Goal: Task Accomplishment & Management: Complete application form

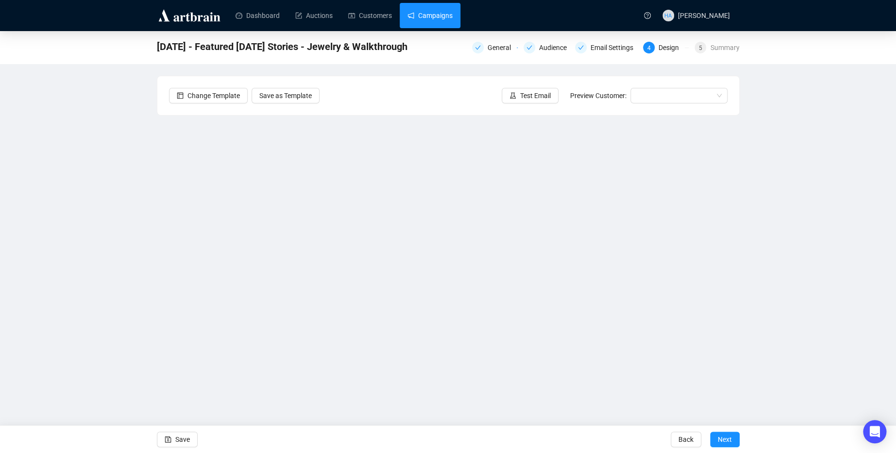
click at [437, 16] on link "Campaigns" at bounding box center [429, 15] width 45 height 25
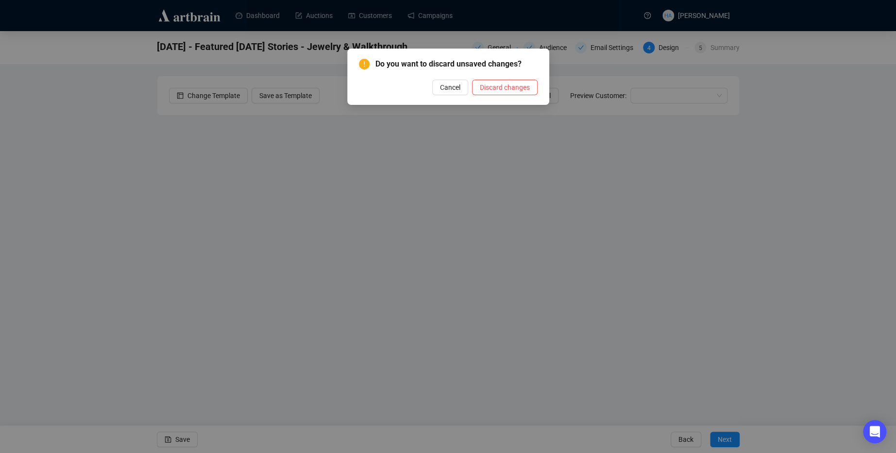
drag, startPoint x: 442, startPoint y: 87, endPoint x: 437, endPoint y: 94, distance: 8.4
click at [442, 88] on span "Cancel" at bounding box center [450, 87] width 20 height 11
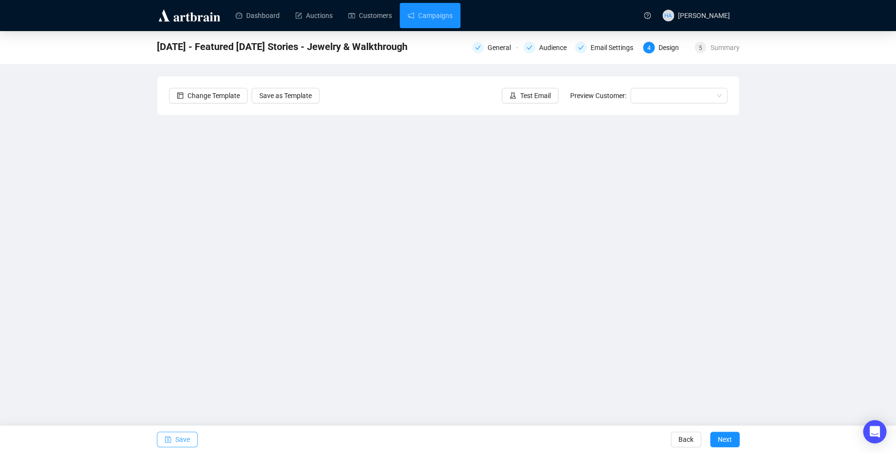
click at [175, 442] on span "Save" at bounding box center [182, 439] width 15 height 27
click at [439, 19] on link "Campaigns" at bounding box center [429, 15] width 45 height 25
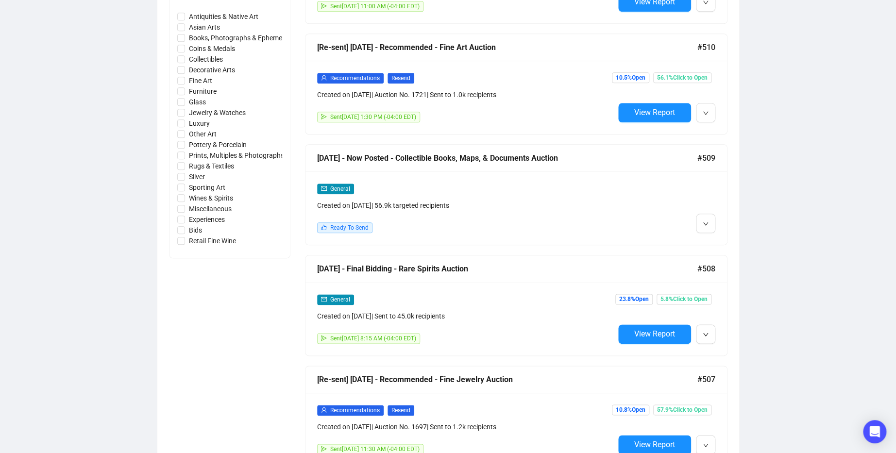
scroll to position [435, 0]
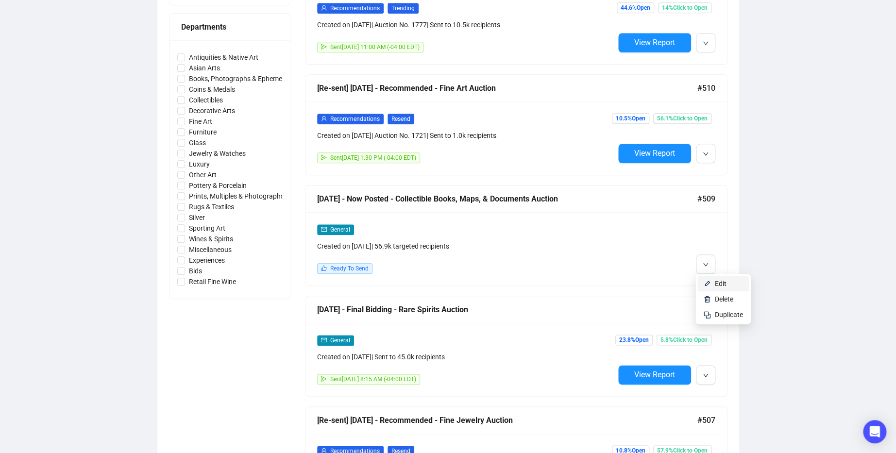
click at [713, 281] on li "Edit" at bounding box center [722, 284] width 51 height 16
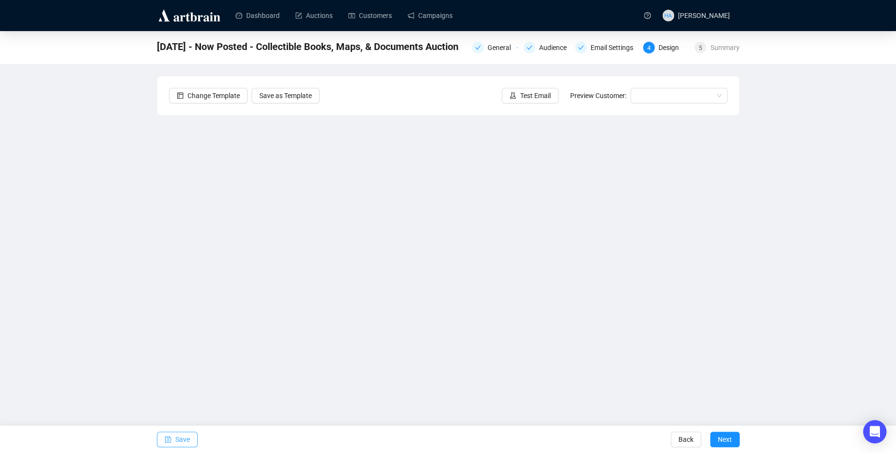
click at [184, 441] on span "Save" at bounding box center [182, 439] width 15 height 27
click at [189, 440] on span "Save" at bounding box center [182, 439] width 15 height 27
click at [611, 51] on div "Email Settings" at bounding box center [614, 48] width 49 height 12
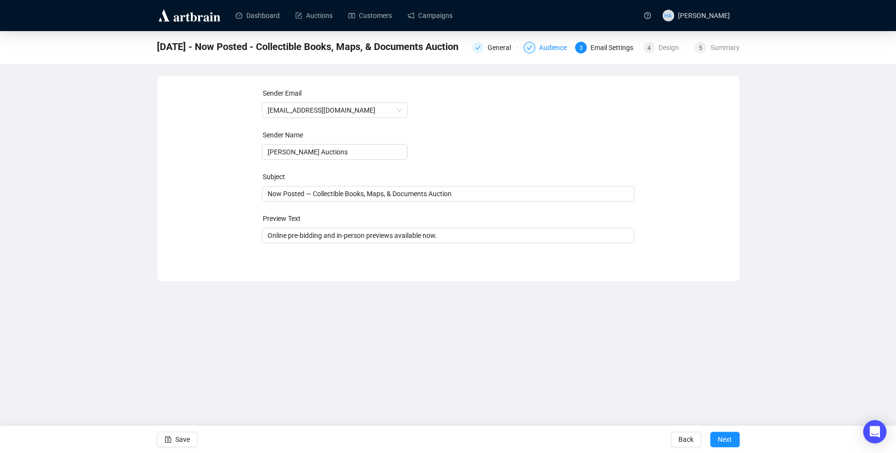
click at [544, 50] on div "Audience" at bounding box center [555, 48] width 33 height 12
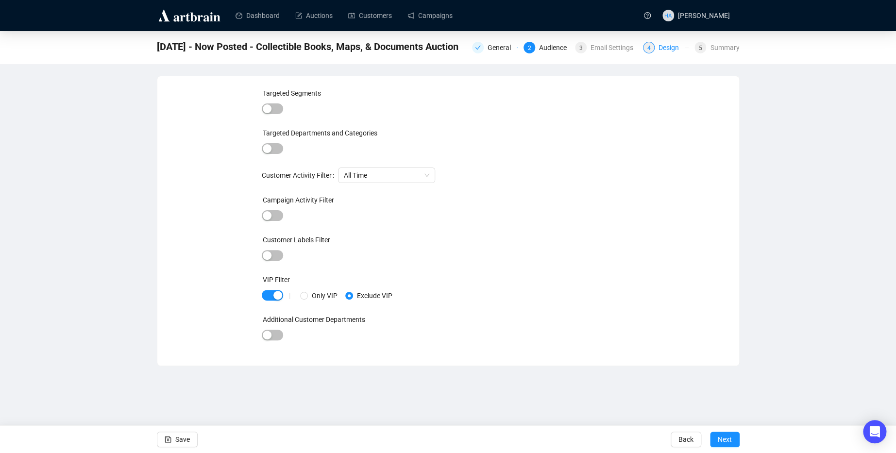
click at [664, 46] on div "Design" at bounding box center [671, 48] width 26 height 12
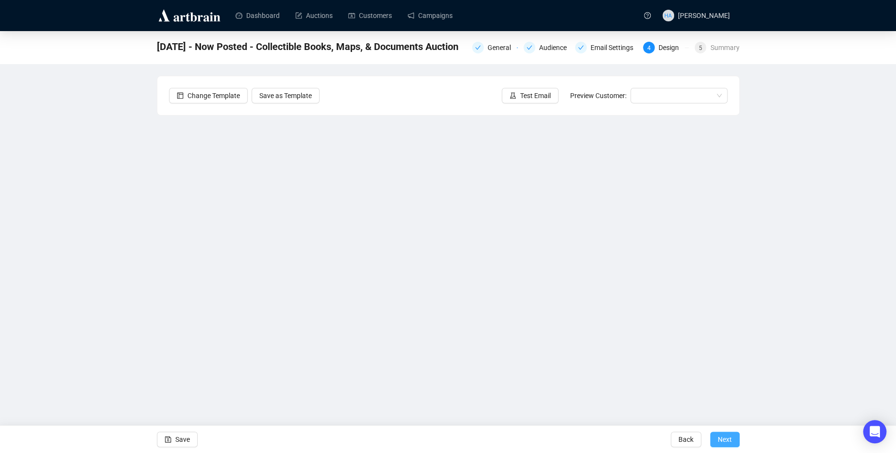
click at [727, 440] on span "Next" at bounding box center [725, 439] width 14 height 27
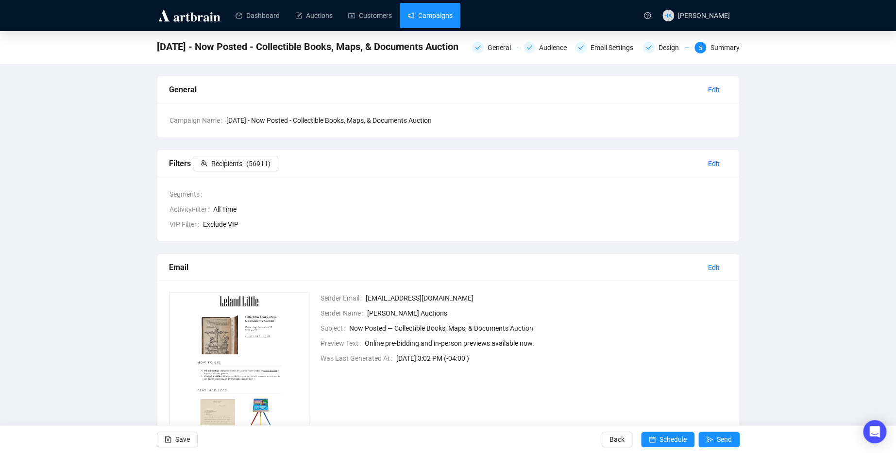
click at [445, 14] on link "Campaigns" at bounding box center [429, 15] width 45 height 25
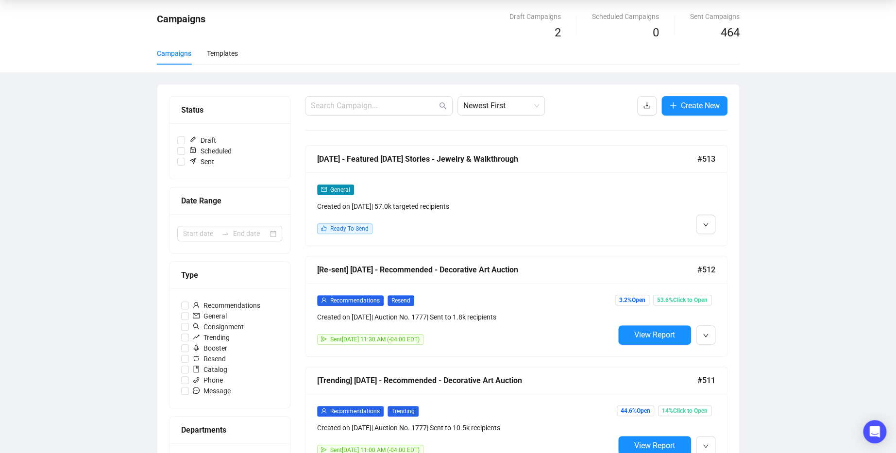
scroll to position [31, 0]
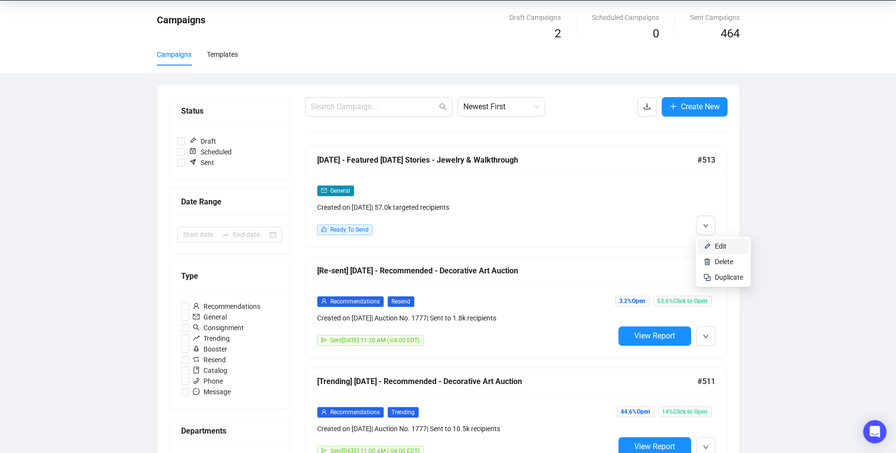
click at [712, 242] on li "Edit" at bounding box center [722, 246] width 51 height 16
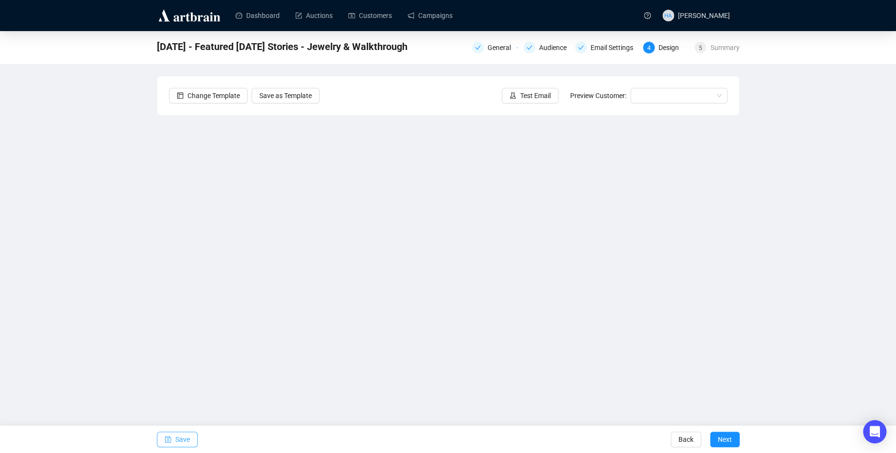
click at [181, 436] on span "Save" at bounding box center [182, 439] width 15 height 27
click at [187, 440] on span "Save" at bounding box center [182, 439] width 15 height 27
click at [602, 44] on div "Email Settings" at bounding box center [614, 48] width 49 height 12
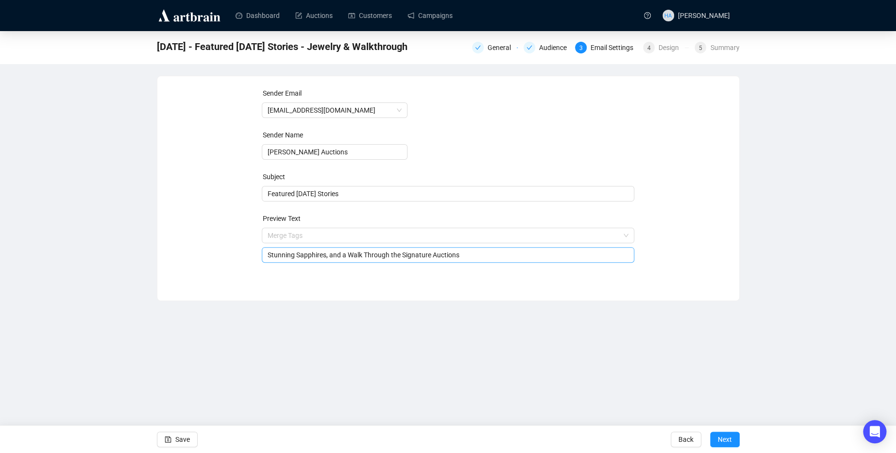
click at [276, 237] on span "Merge Tags Stunning Sapphires, and a Walk Through the Signature Auctions" at bounding box center [448, 245] width 372 height 27
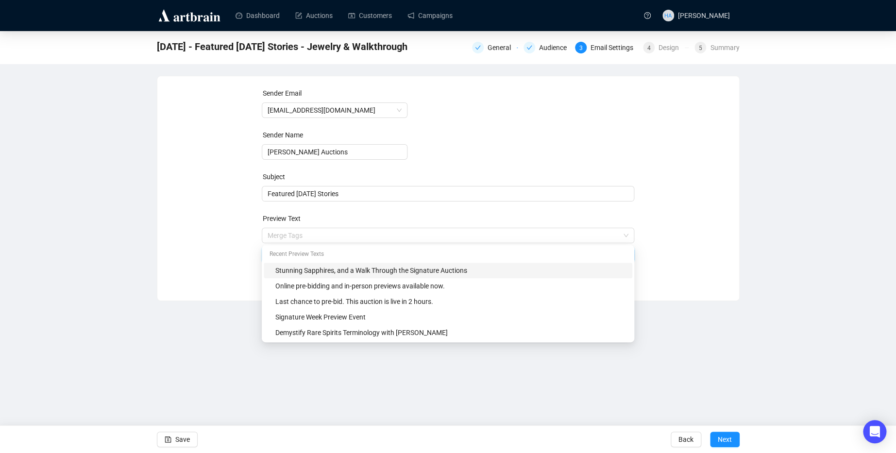
click at [276, 237] on input "search" at bounding box center [444, 235] width 352 height 15
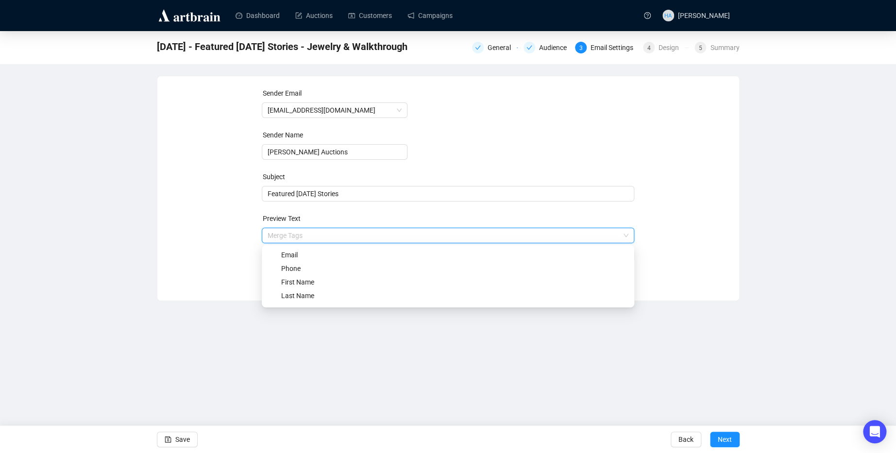
click at [237, 250] on div "Sender Email [EMAIL_ADDRESS][DOMAIN_NAME] Sender Name [PERSON_NAME] Auctions Su…" at bounding box center [448, 181] width 558 height 186
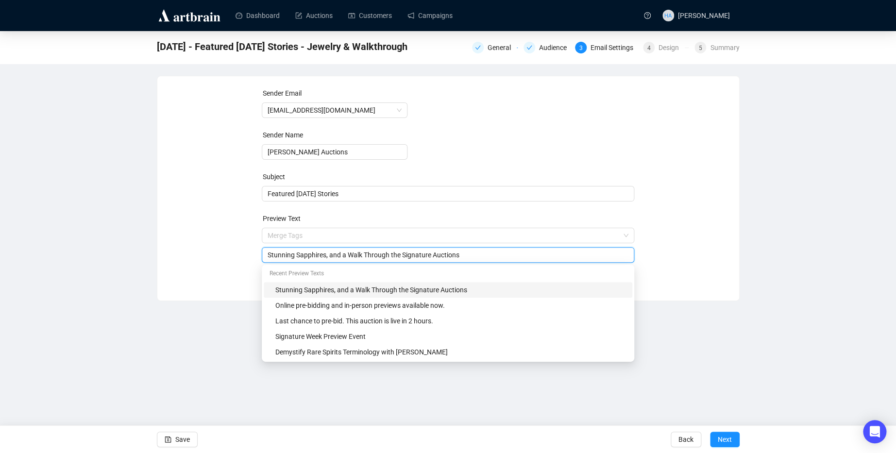
drag, startPoint x: 295, startPoint y: 256, endPoint x: 265, endPoint y: 256, distance: 29.6
click at [265, 256] on div "Stunning Sapphires, and a Walk Through the Signature Auctions" at bounding box center [448, 255] width 372 height 16
type input "The Colorful World of Sapphires, and a Walk Through the Signature Auctions"
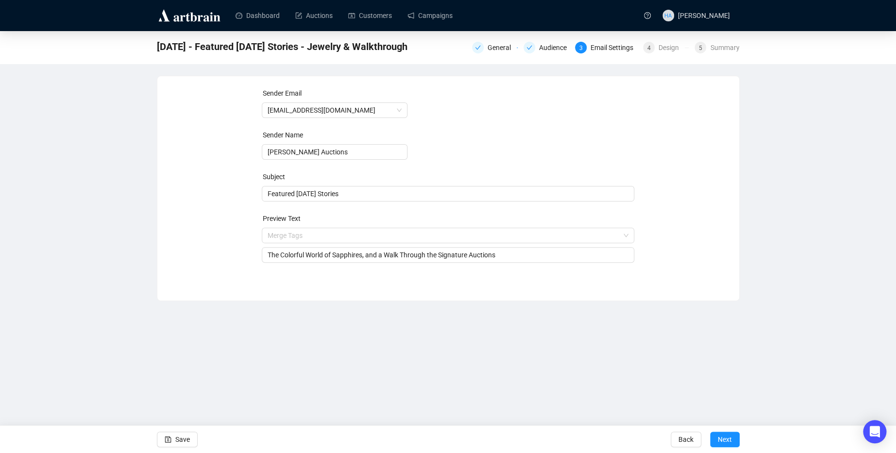
click at [680, 254] on div "Sender Email [EMAIL_ADDRESS][DOMAIN_NAME] Sender Name [PERSON_NAME] Auctions Su…" at bounding box center [448, 181] width 558 height 186
click at [188, 437] on span "Save" at bounding box center [182, 439] width 15 height 27
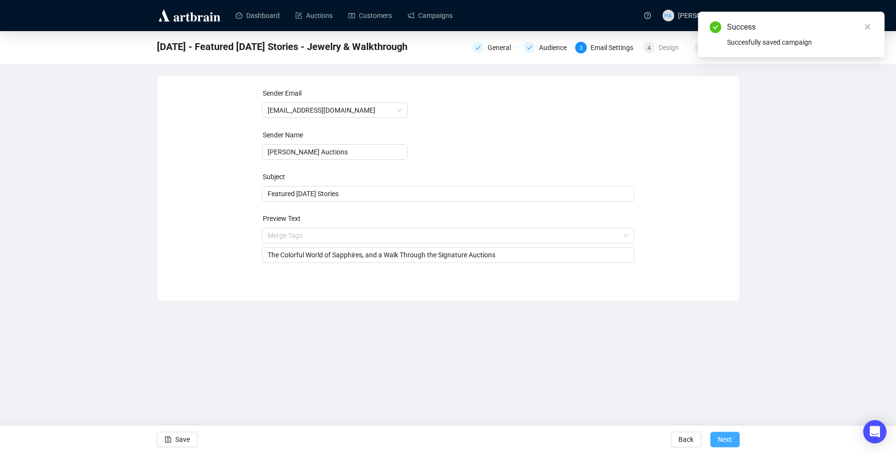
click at [722, 439] on span "Next" at bounding box center [725, 439] width 14 height 27
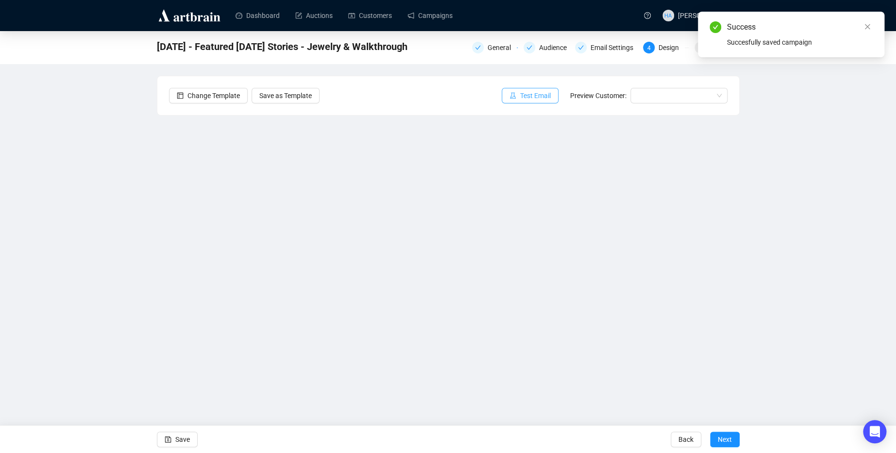
click at [537, 98] on span "Test Email" at bounding box center [535, 95] width 31 height 11
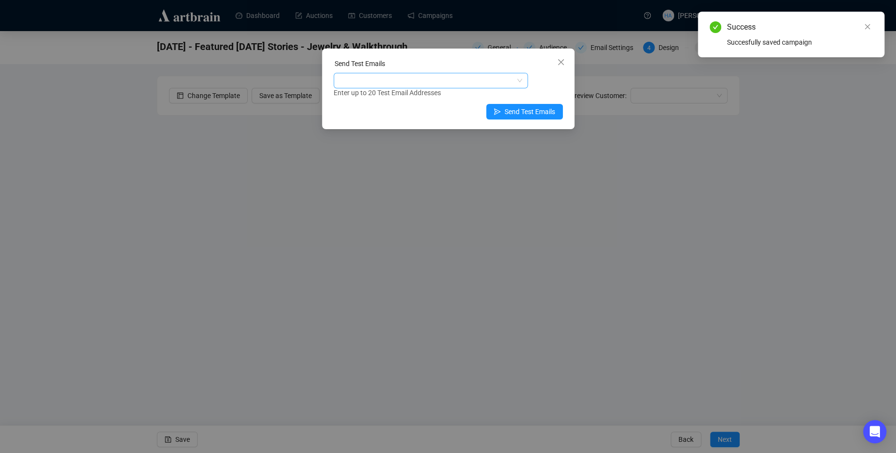
click at [402, 74] on div at bounding box center [425, 81] width 180 height 14
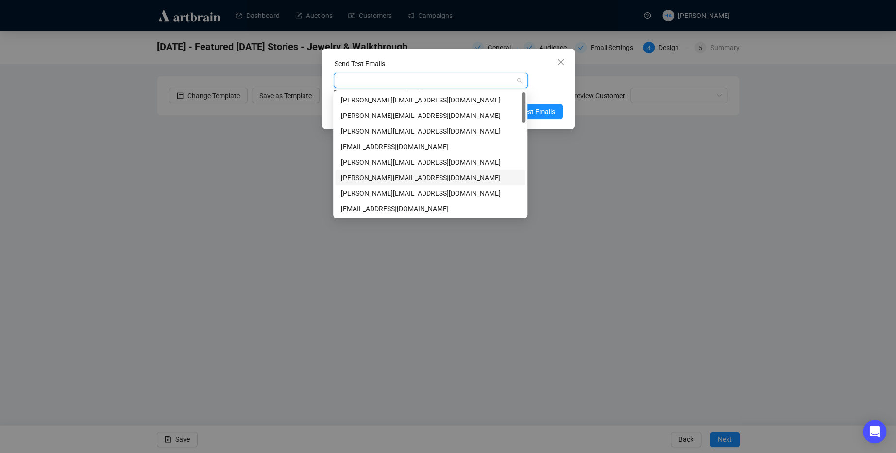
click at [364, 175] on div "[PERSON_NAME][EMAIL_ADDRESS][DOMAIN_NAME]" at bounding box center [430, 177] width 179 height 11
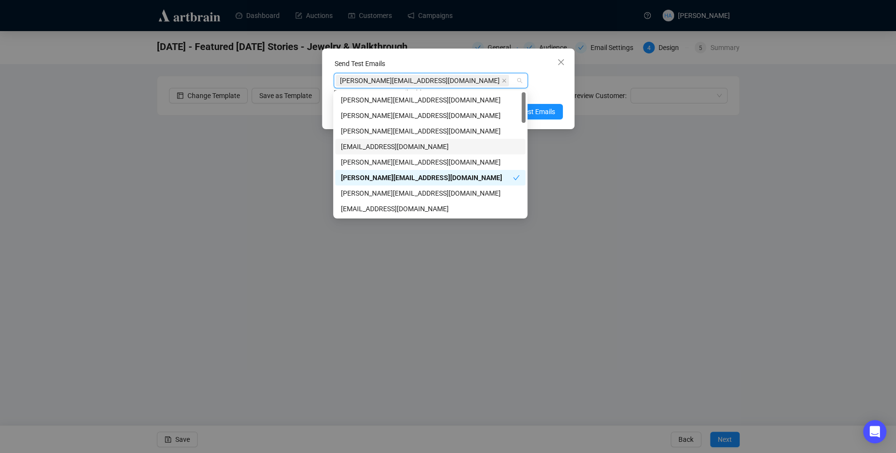
click at [365, 146] on div "[EMAIL_ADDRESS][DOMAIN_NAME]" at bounding box center [430, 146] width 179 height 11
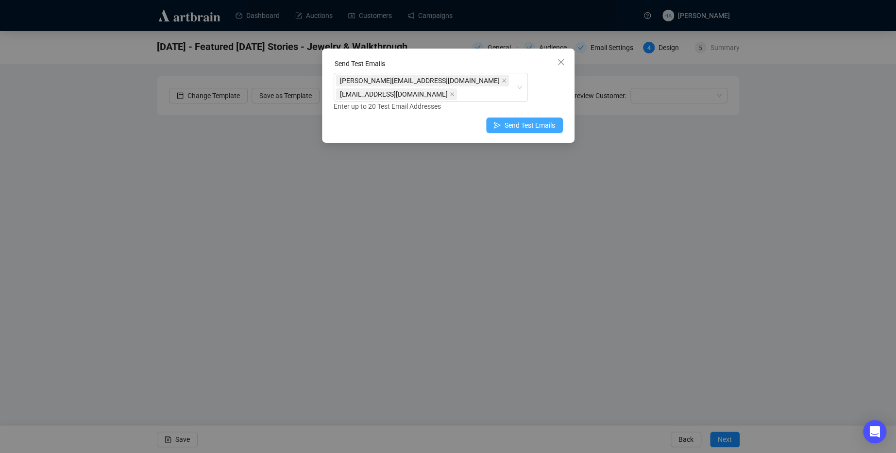
click at [537, 120] on span "Send Test Emails" at bounding box center [529, 125] width 50 height 11
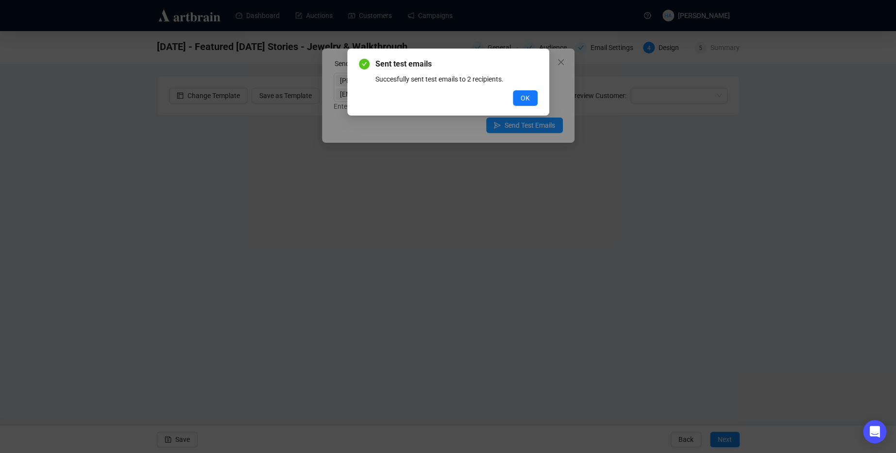
click at [531, 100] on button "OK" at bounding box center [525, 98] width 25 height 16
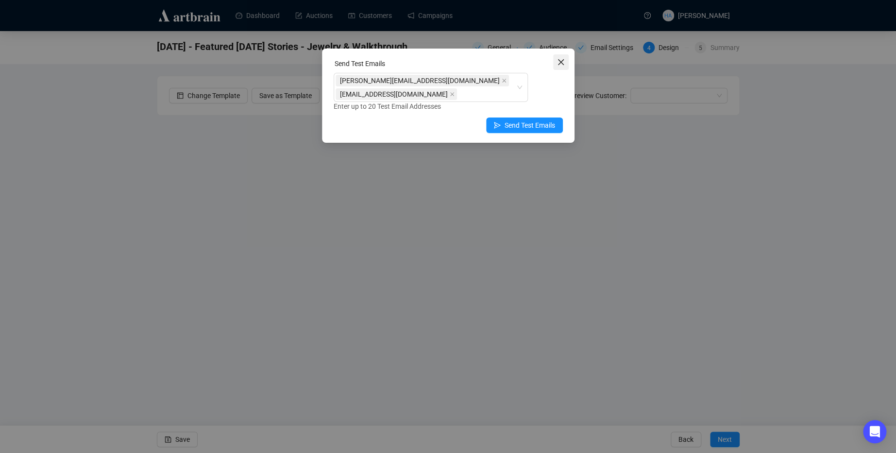
drag, startPoint x: 558, startPoint y: 63, endPoint x: 545, endPoint y: 69, distance: 15.2
click at [558, 63] on icon "close" at bounding box center [561, 62] width 8 height 8
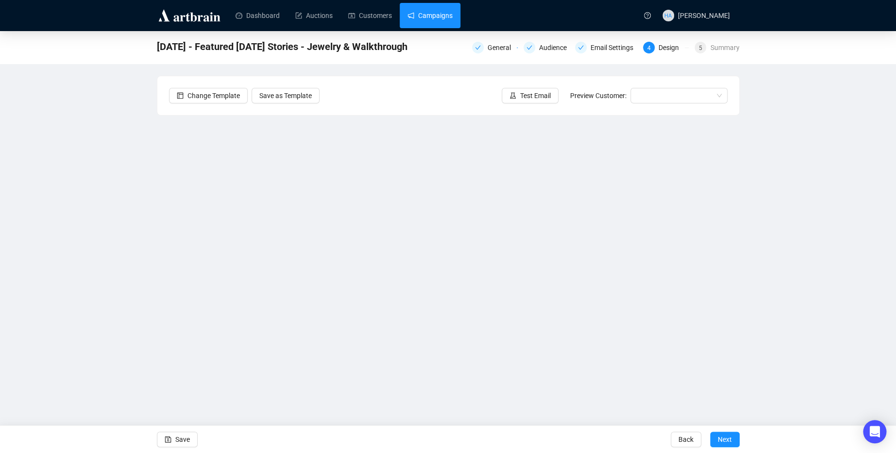
click at [427, 13] on link "Campaigns" at bounding box center [429, 15] width 45 height 25
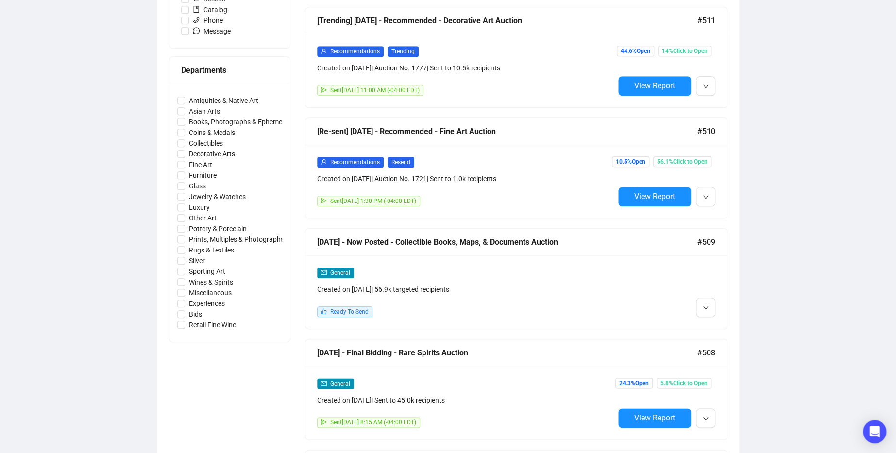
scroll to position [393, 0]
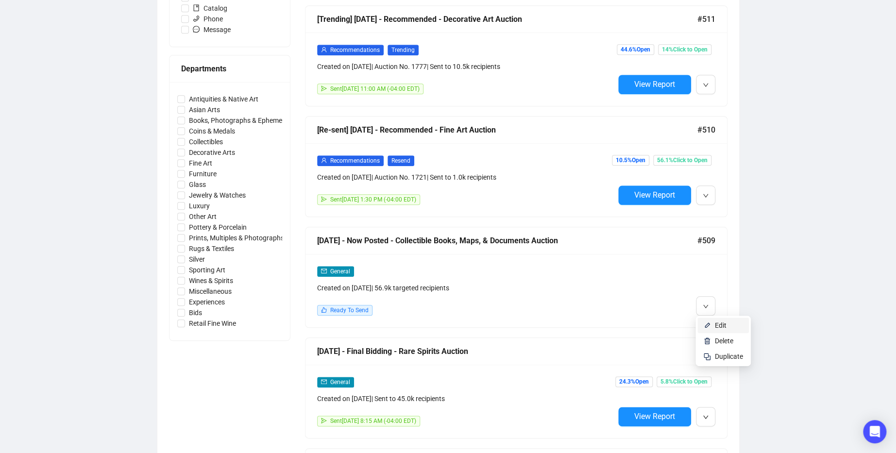
click at [717, 327] on span "Edit" at bounding box center [721, 325] width 12 height 8
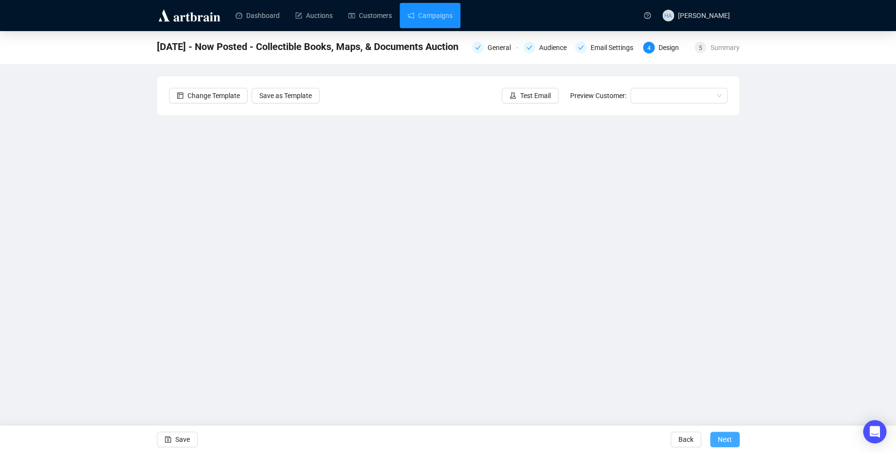
click at [727, 441] on span "Next" at bounding box center [725, 439] width 14 height 27
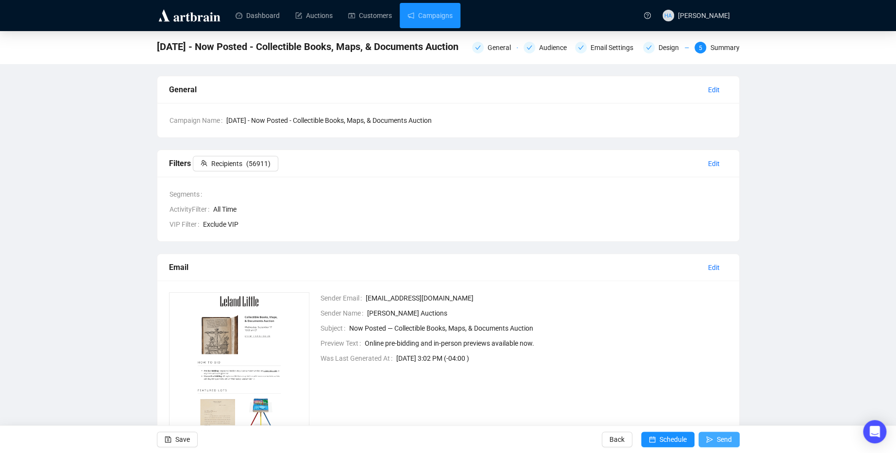
click at [718, 439] on span "Send" at bounding box center [724, 439] width 15 height 27
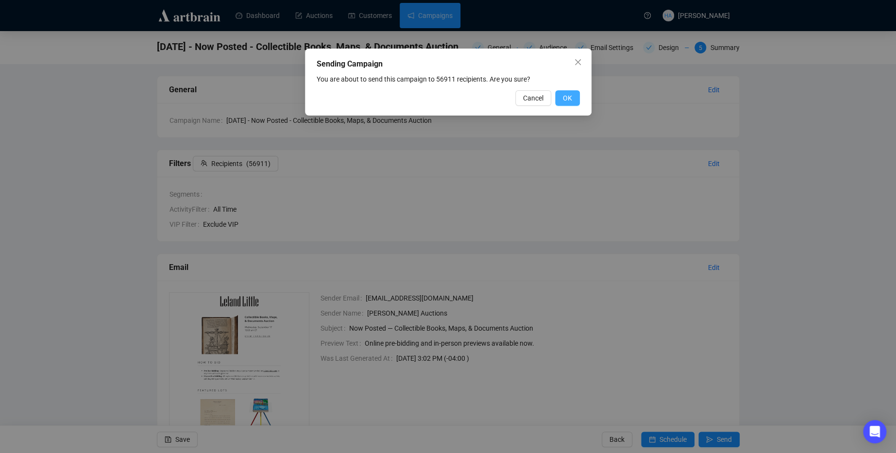
click at [568, 97] on span "OK" at bounding box center [567, 98] width 9 height 11
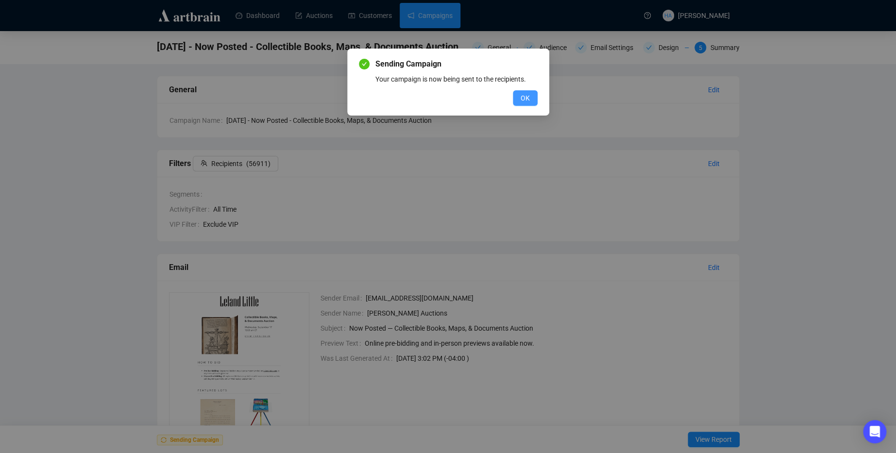
click at [521, 97] on span "OK" at bounding box center [524, 98] width 9 height 11
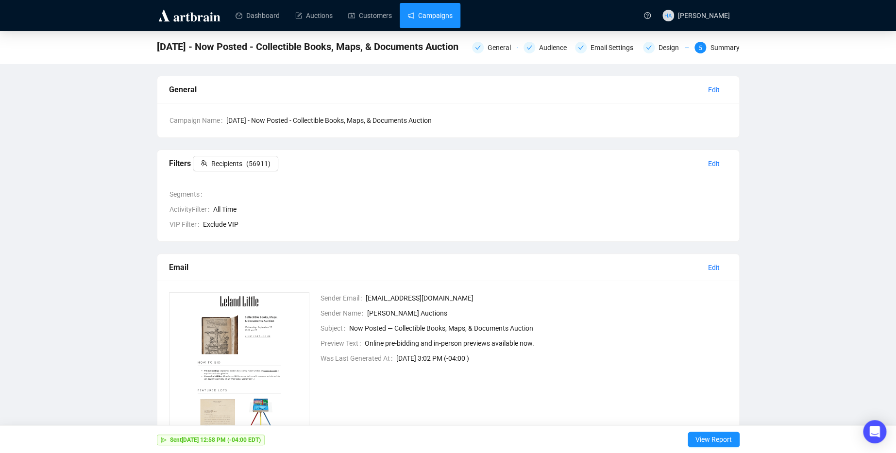
click at [441, 14] on link "Campaigns" at bounding box center [429, 15] width 45 height 25
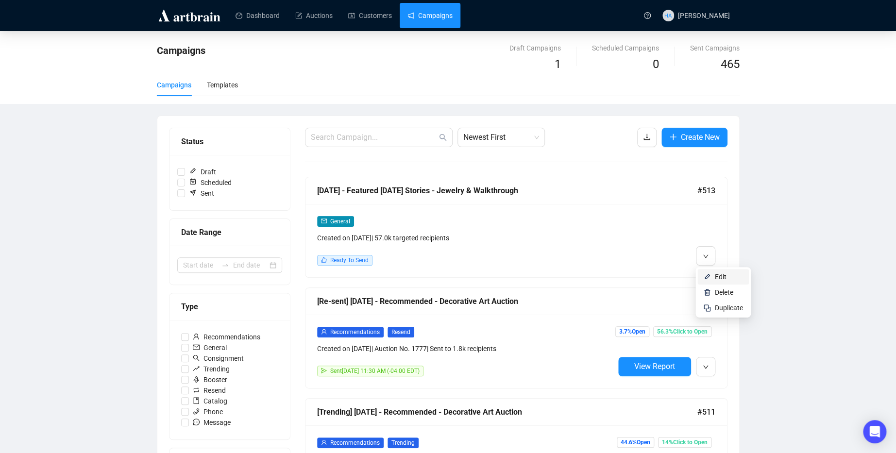
click at [713, 276] on li "Edit" at bounding box center [722, 277] width 51 height 16
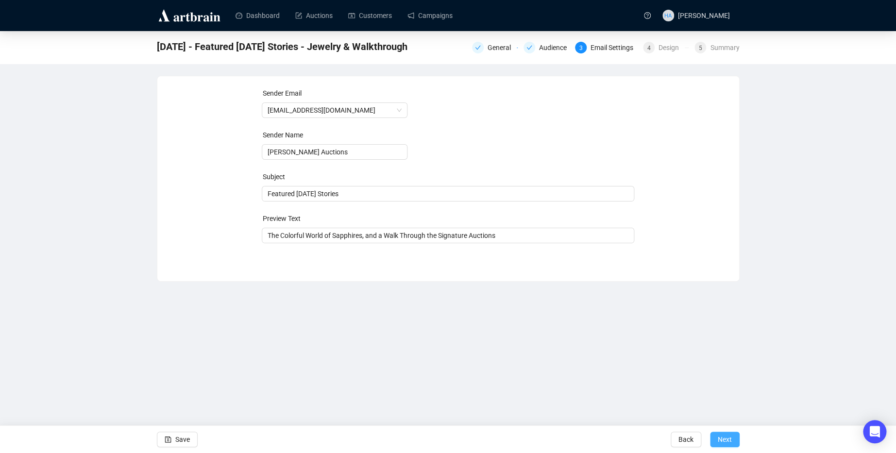
click at [736, 439] on button "Next" at bounding box center [725, 440] width 30 height 16
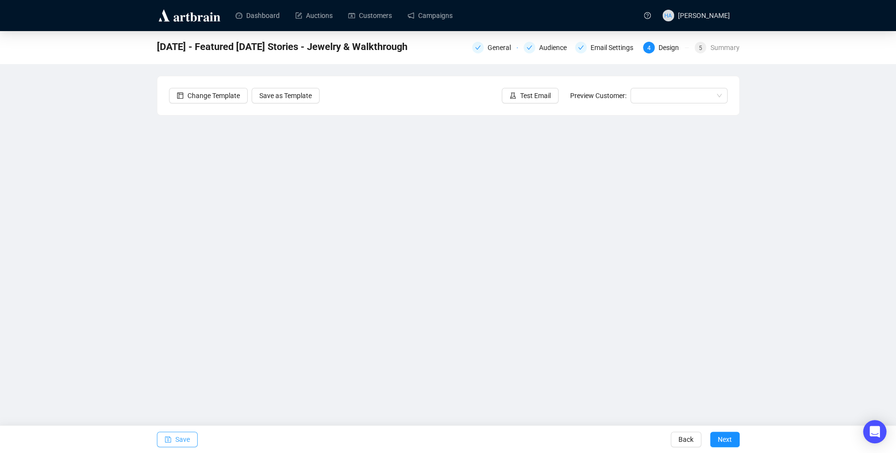
click at [179, 435] on span "Save" at bounding box center [182, 439] width 15 height 27
click at [179, 439] on span "Save" at bounding box center [182, 439] width 15 height 27
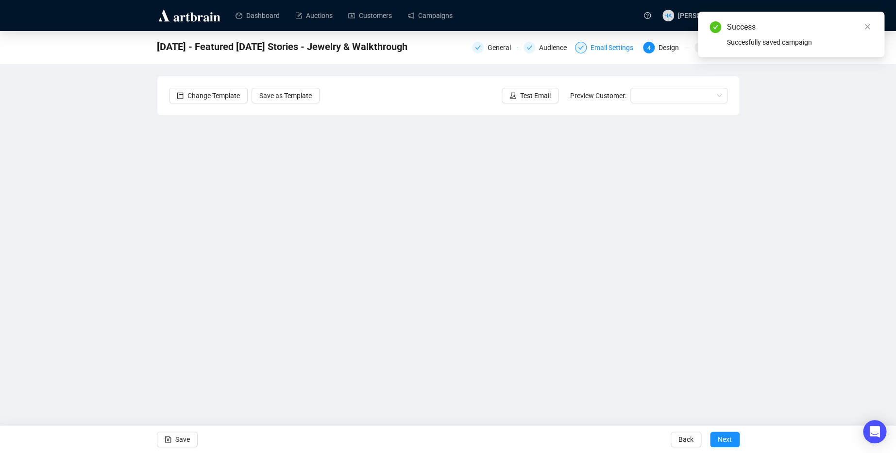
click at [616, 49] on div "Email Settings" at bounding box center [614, 48] width 49 height 12
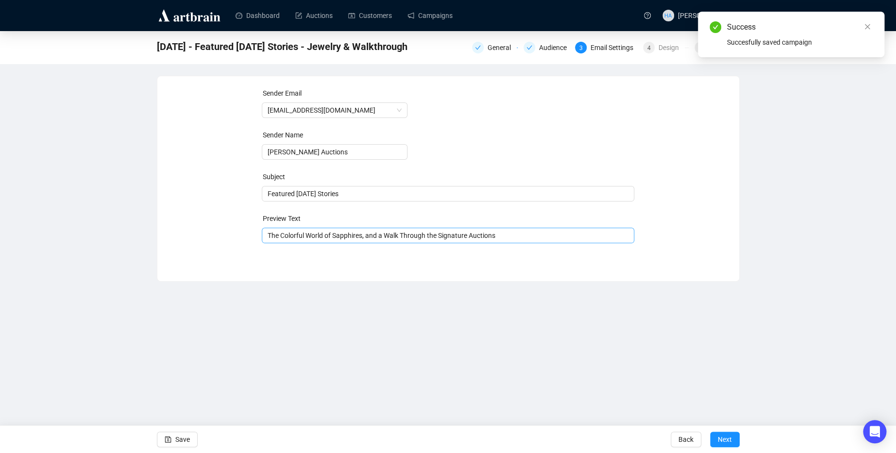
click at [395, 237] on span "The Colorful World of Sapphires, and a Walk Through the Signature Auctions" at bounding box center [448, 236] width 372 height 8
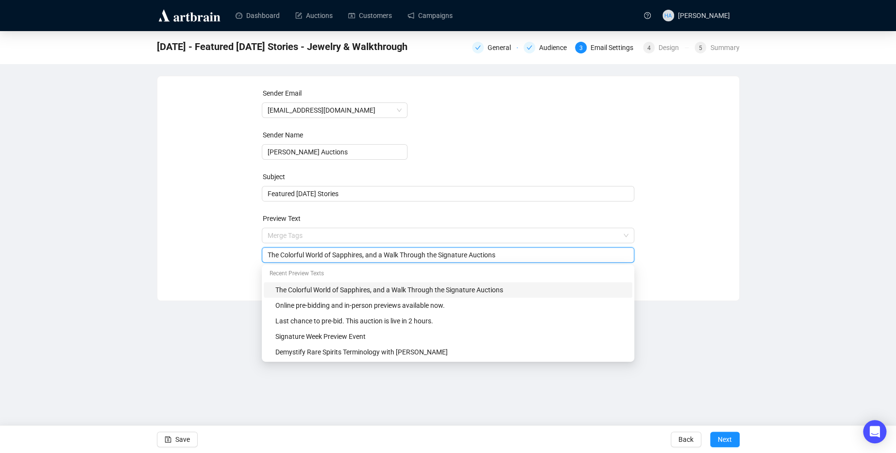
drag, startPoint x: 390, startPoint y: 253, endPoint x: 477, endPoint y: 253, distance: 87.4
click at [477, 253] on input "The Colorful World of Sapphires, and a Walk Through the Signature Auctions" at bounding box center [448, 255] width 361 height 11
type input "The Colorful World of Sapphires, and a Gallery Walkthrough of the Fine Art and …"
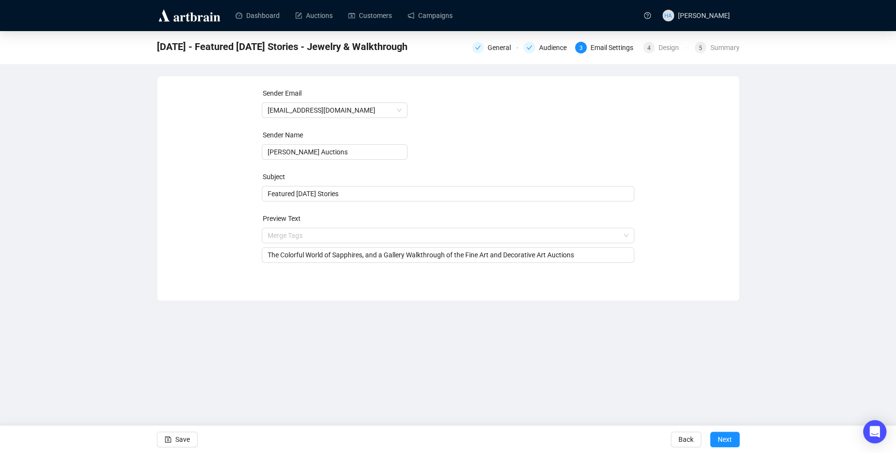
click at [712, 225] on div "Sender Email [EMAIL_ADDRESS][DOMAIN_NAME] Sender Name [PERSON_NAME] Auctions Su…" at bounding box center [448, 181] width 558 height 186
click at [187, 438] on span "Save" at bounding box center [182, 439] width 15 height 27
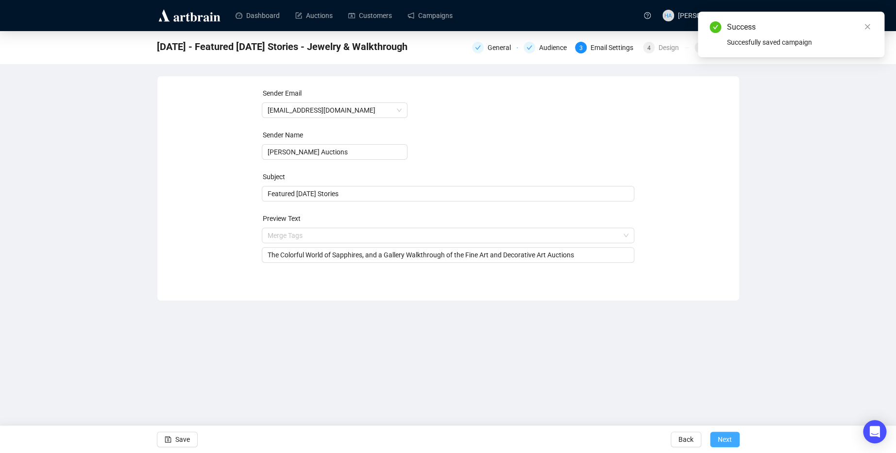
click at [734, 439] on button "Next" at bounding box center [725, 440] width 30 height 16
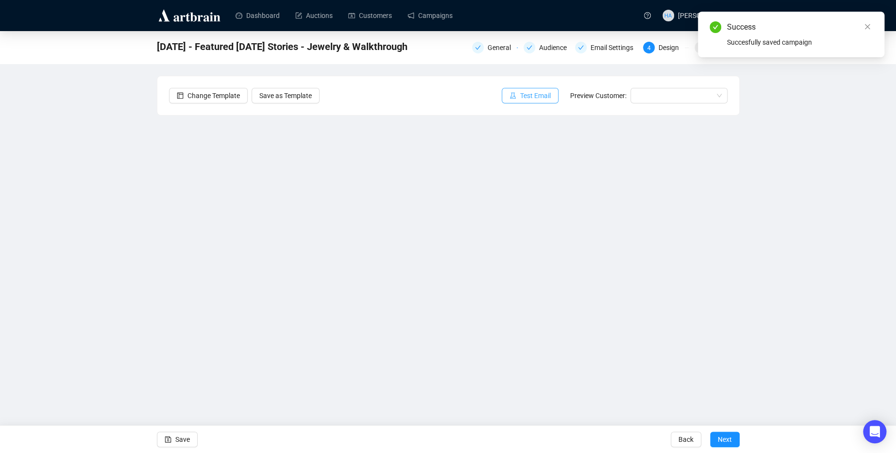
click at [530, 94] on span "Test Email" at bounding box center [535, 95] width 31 height 11
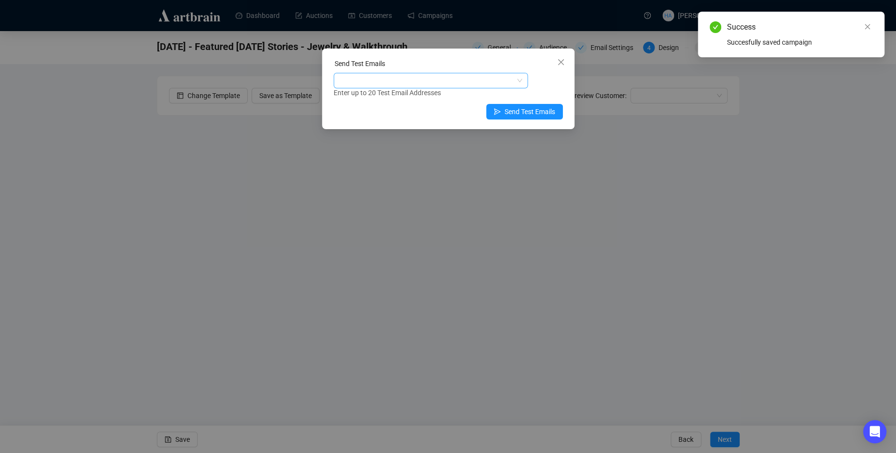
click at [417, 78] on div at bounding box center [425, 81] width 180 height 14
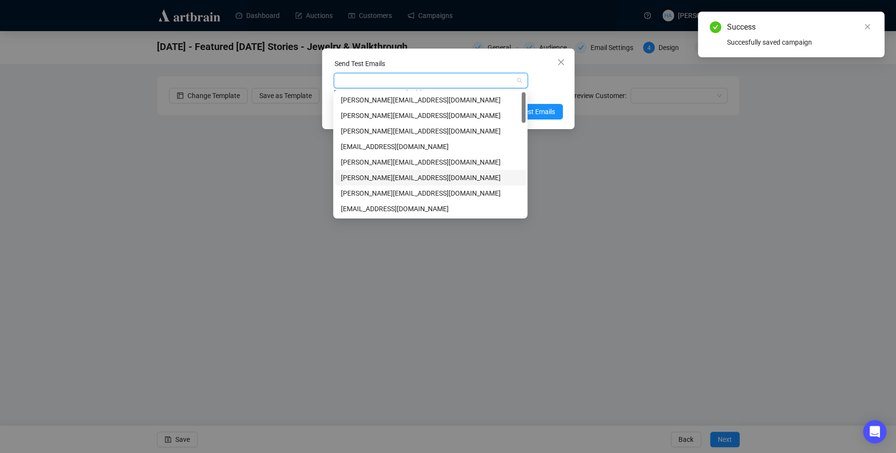
click at [358, 176] on div "[PERSON_NAME][EMAIL_ADDRESS][DOMAIN_NAME]" at bounding box center [430, 177] width 179 height 11
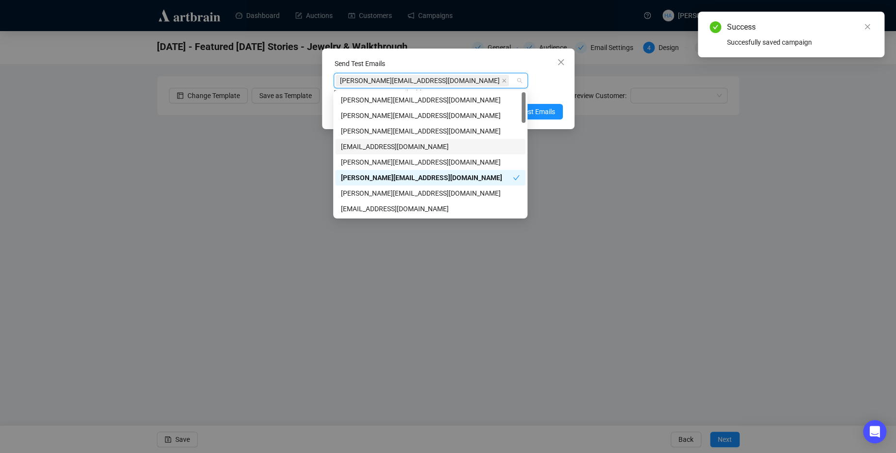
click at [360, 149] on div "[EMAIL_ADDRESS][DOMAIN_NAME]" at bounding box center [430, 146] width 179 height 11
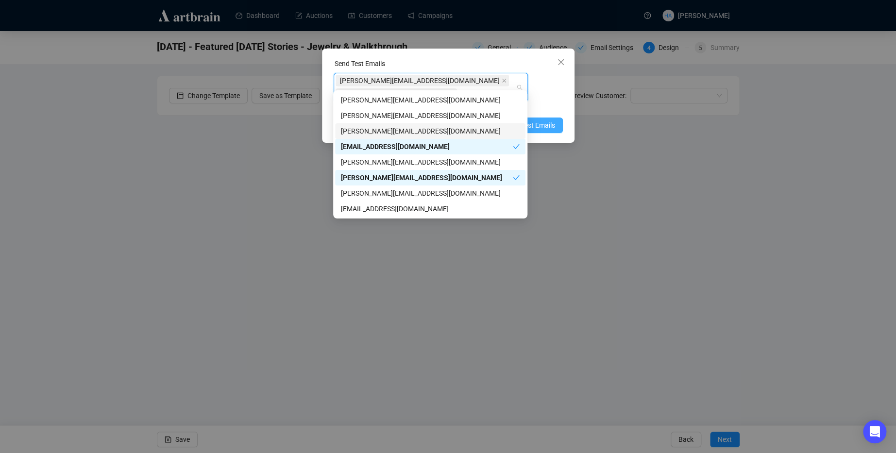
click at [542, 120] on span "Send Test Emails" at bounding box center [529, 125] width 50 height 11
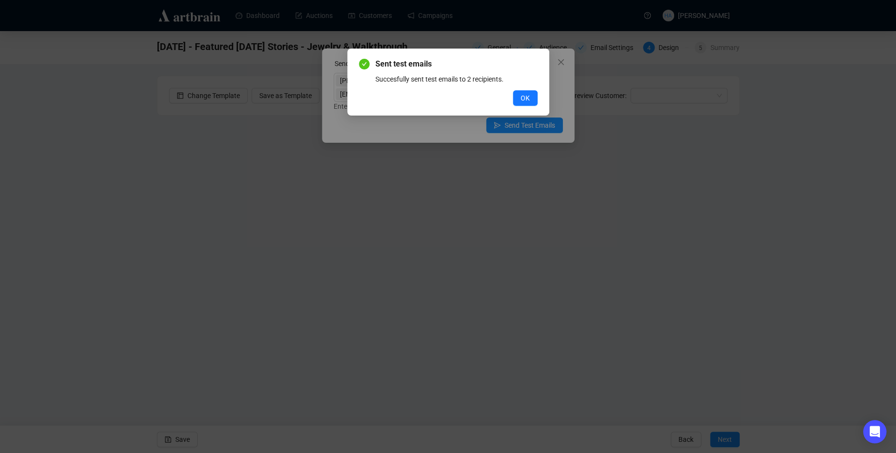
drag, startPoint x: 521, startPoint y: 97, endPoint x: 479, endPoint y: 119, distance: 47.6
click at [521, 97] on span "OK" at bounding box center [524, 98] width 9 height 11
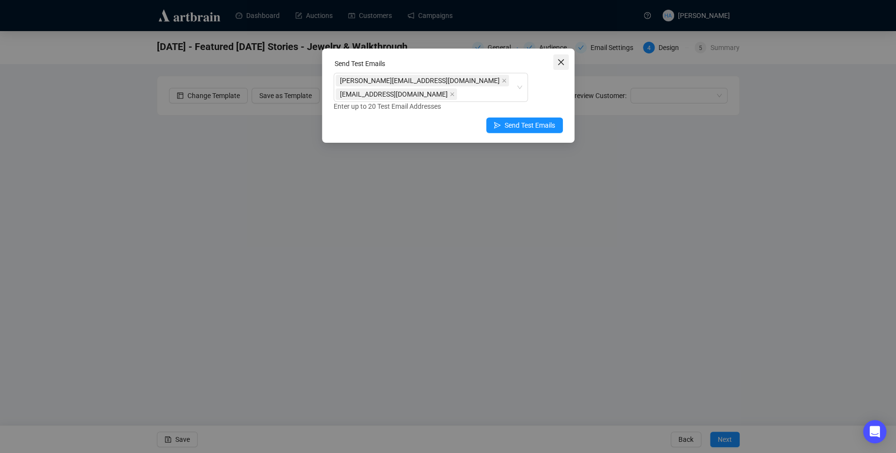
drag, startPoint x: 559, startPoint y: 63, endPoint x: 536, endPoint y: 88, distance: 34.4
click at [559, 63] on icon "close" at bounding box center [561, 62] width 8 height 8
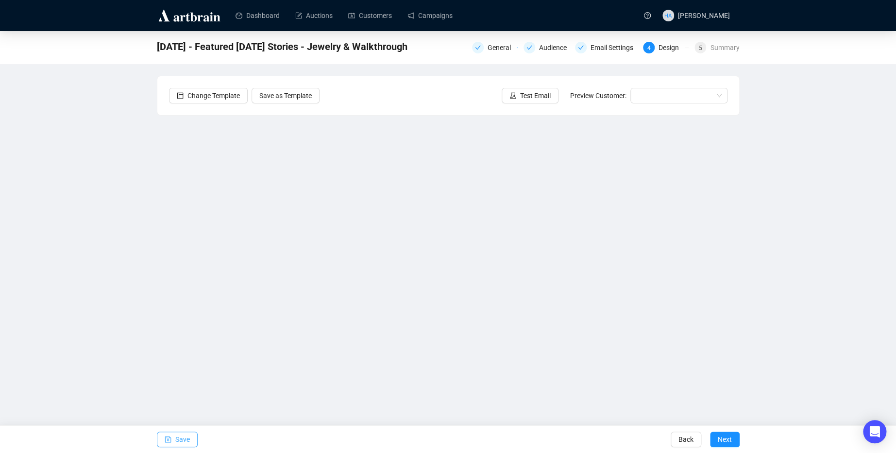
drag, startPoint x: 186, startPoint y: 442, endPoint x: 187, endPoint y: 434, distance: 8.8
click at [186, 442] on span "Save" at bounding box center [182, 439] width 15 height 27
click at [719, 442] on span "Next" at bounding box center [725, 439] width 14 height 27
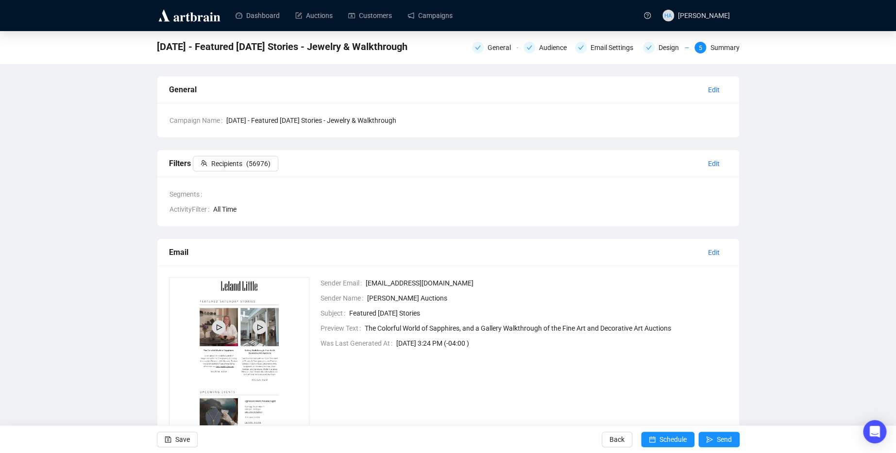
click at [618, 437] on span "Back" at bounding box center [616, 439] width 15 height 27
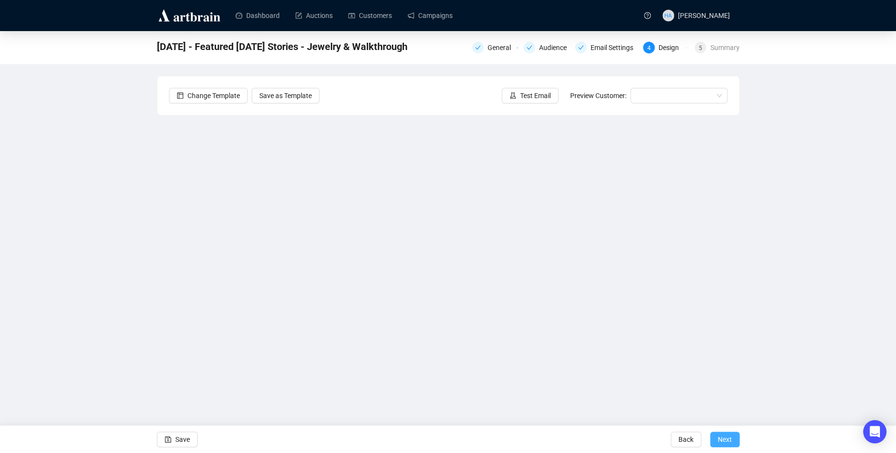
click at [729, 436] on span "Next" at bounding box center [725, 439] width 14 height 27
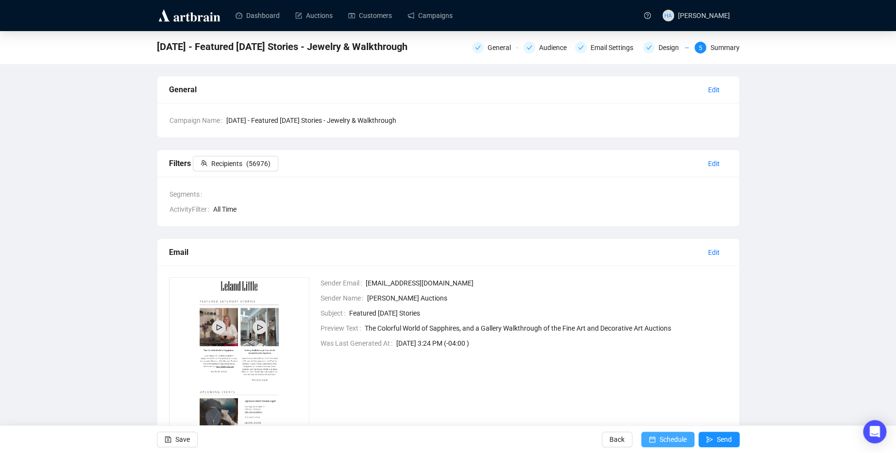
click at [676, 441] on span "Schedule" at bounding box center [672, 439] width 27 height 27
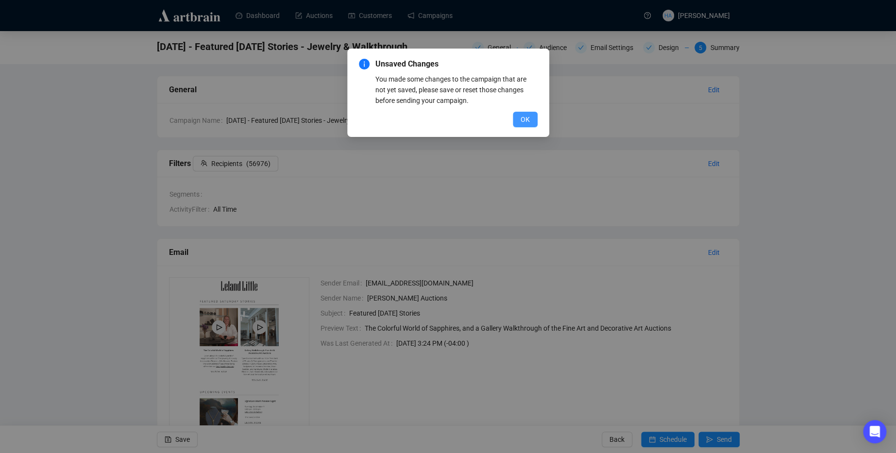
click at [523, 121] on span "OK" at bounding box center [524, 119] width 9 height 11
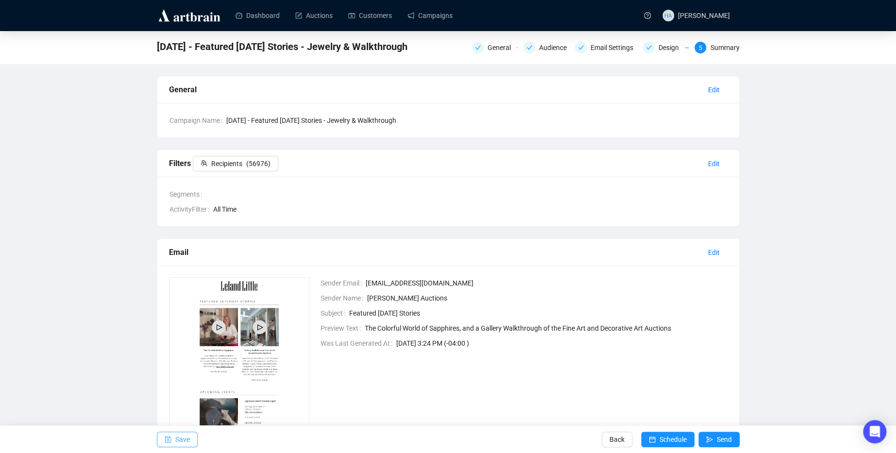
click at [180, 438] on span "Save" at bounding box center [182, 439] width 15 height 27
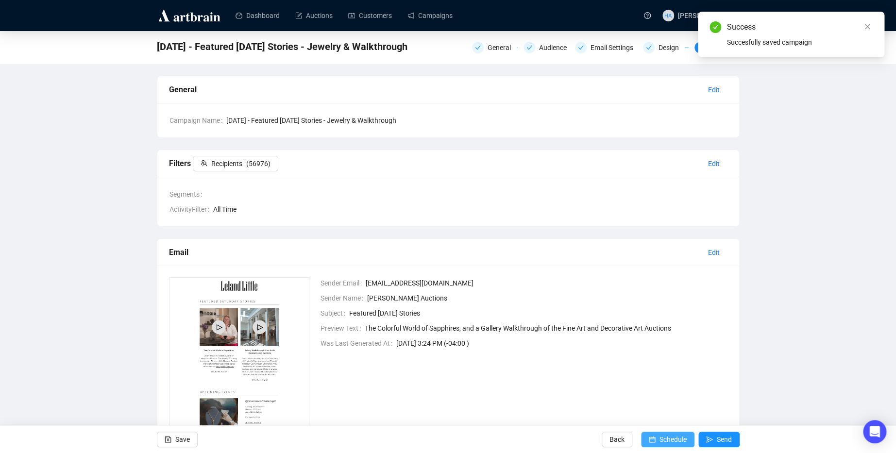
click at [665, 438] on span "Schedule" at bounding box center [672, 439] width 27 height 27
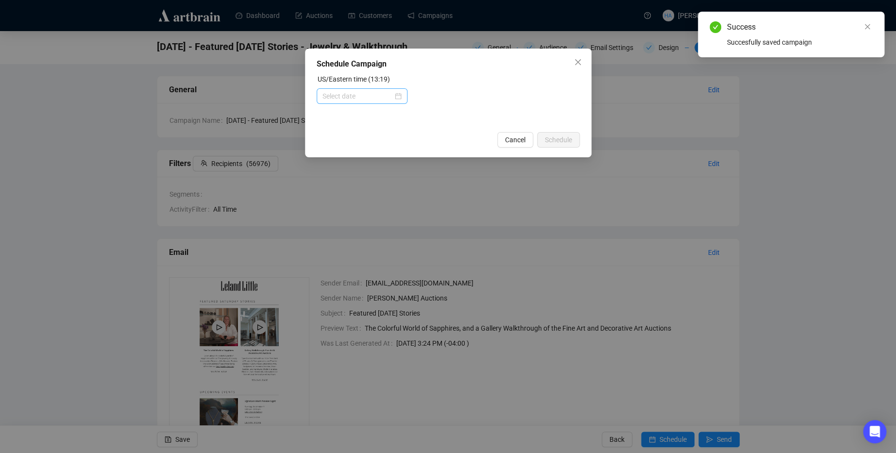
click at [395, 98] on div at bounding box center [361, 96] width 79 height 11
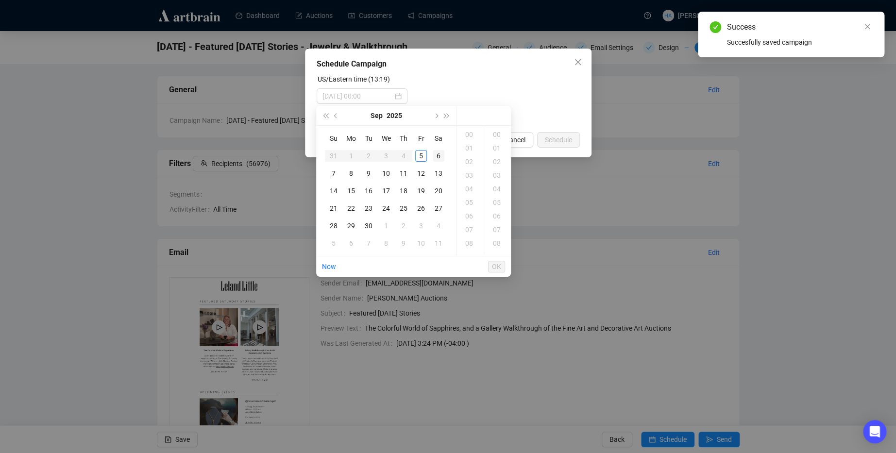
click at [435, 154] on div "6" at bounding box center [439, 156] width 12 height 12
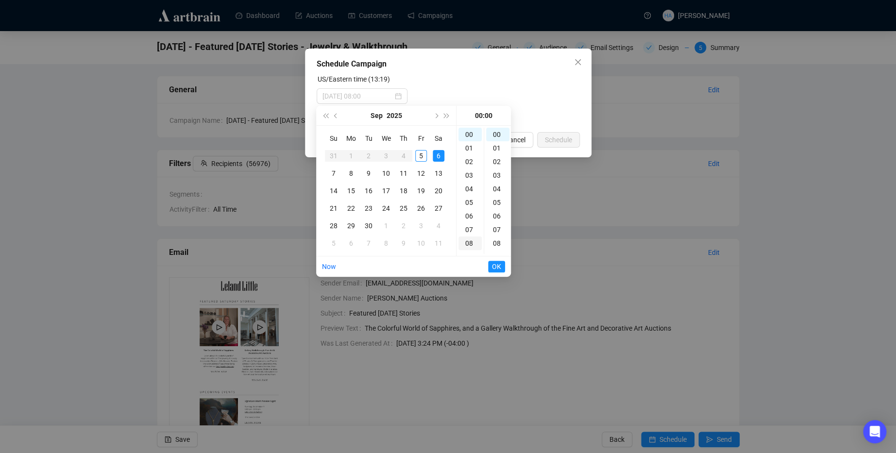
click at [467, 241] on div "08" at bounding box center [469, 243] width 23 height 14
click at [493, 237] on div "15" at bounding box center [497, 238] width 23 height 14
type input "[DATE] 08:15"
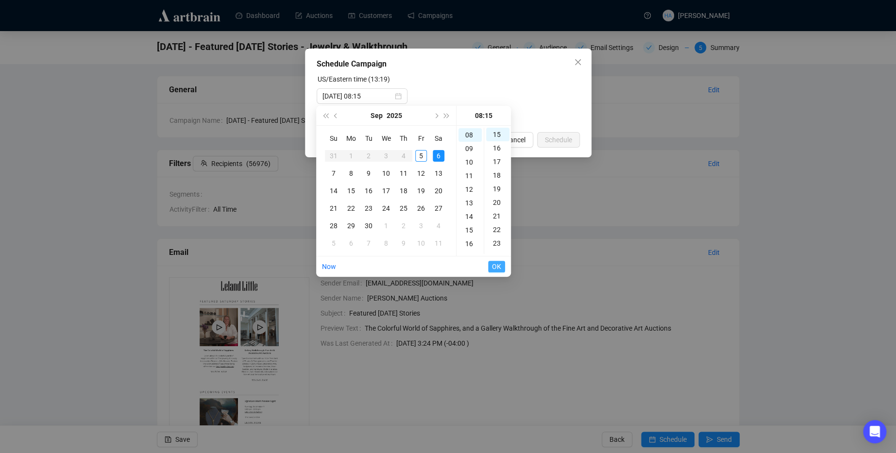
click at [498, 267] on span "OK" at bounding box center [496, 266] width 9 height 18
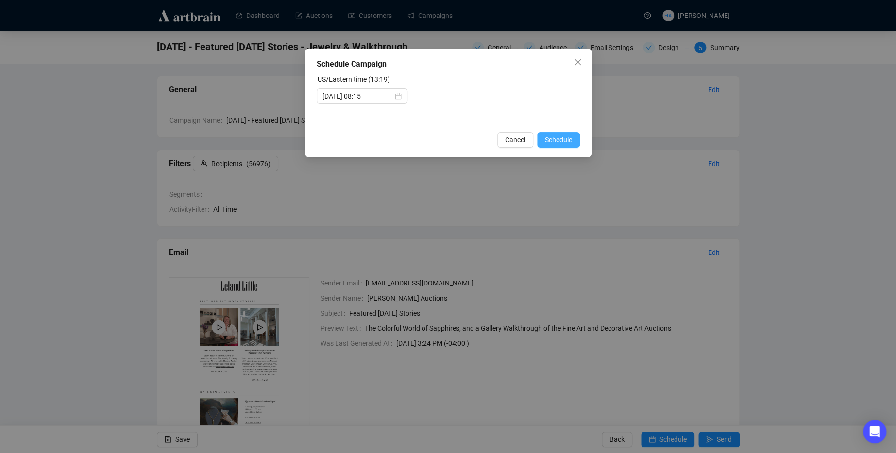
click at [553, 138] on span "Schedule" at bounding box center [558, 139] width 27 height 11
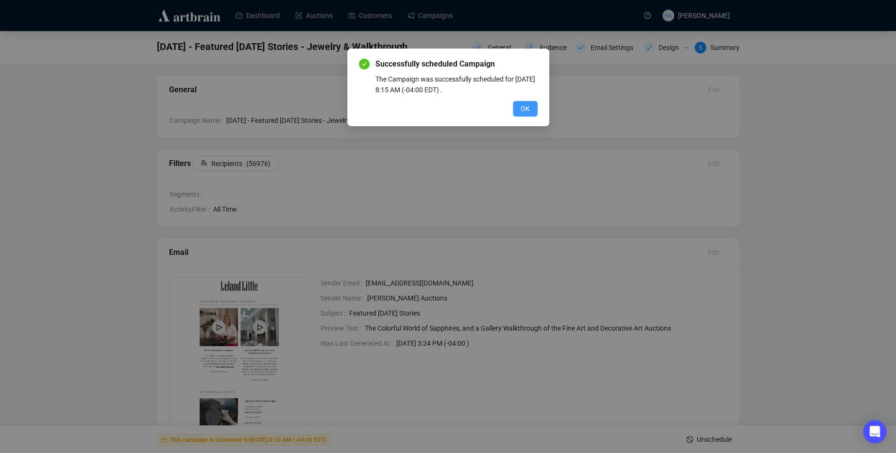
click at [526, 112] on span "OK" at bounding box center [524, 108] width 9 height 11
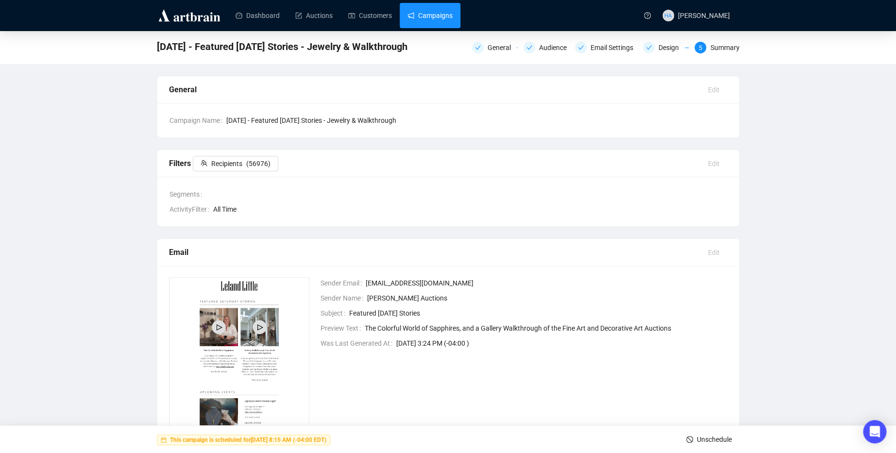
click at [434, 17] on link "Campaigns" at bounding box center [429, 15] width 45 height 25
